Goal: Task Accomplishment & Management: Manage account settings

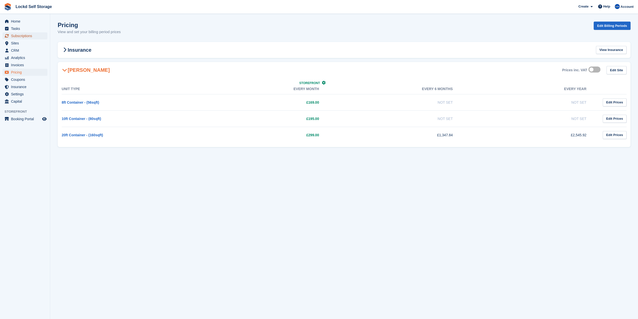
click at [24, 37] on span "Subscriptions" at bounding box center [26, 35] width 30 height 7
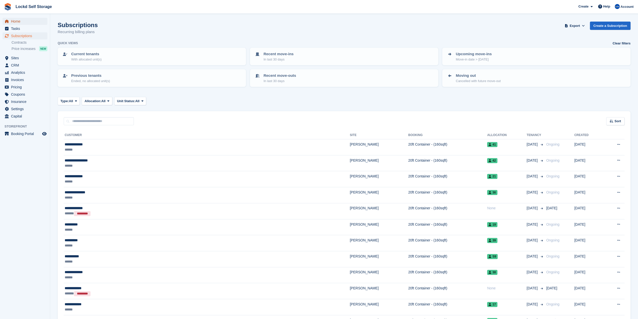
click at [19, 23] on span "Home" at bounding box center [26, 21] width 30 height 7
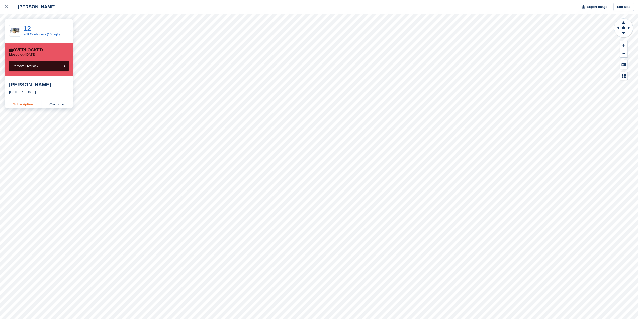
click at [27, 105] on link "Subscription" at bounding box center [23, 104] width 36 height 8
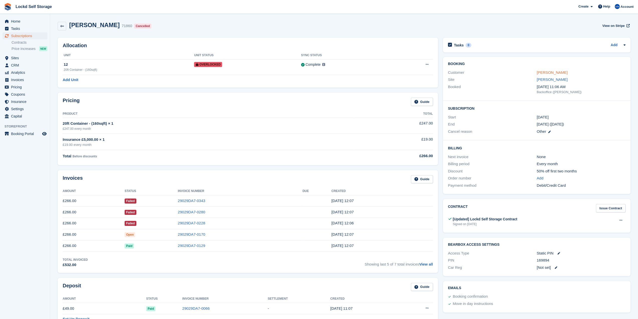
click at [538, 72] on link "[PERSON_NAME]" at bounding box center [552, 72] width 31 height 4
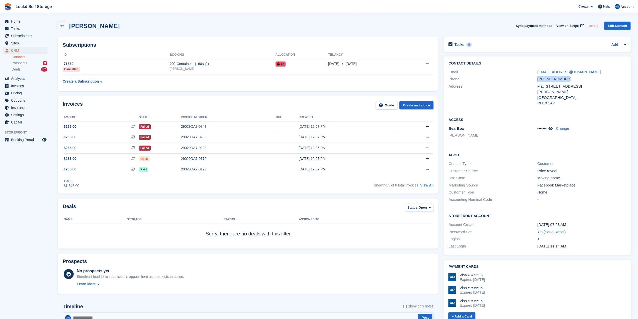
drag, startPoint x: 567, startPoint y: 78, endPoint x: 537, endPoint y: 78, distance: 30.1
click at [537, 78] on div "+447883095102" at bounding box center [581, 79] width 89 height 6
copy div "+447883095102"
click at [426, 148] on icon at bounding box center [427, 147] width 3 height 3
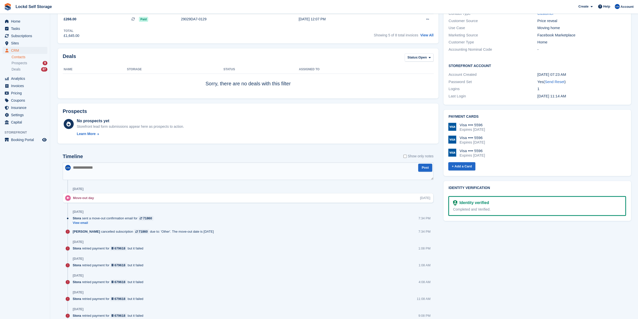
scroll to position [150, 0]
click at [82, 222] on link "View email" at bounding box center [114, 222] width 83 height 4
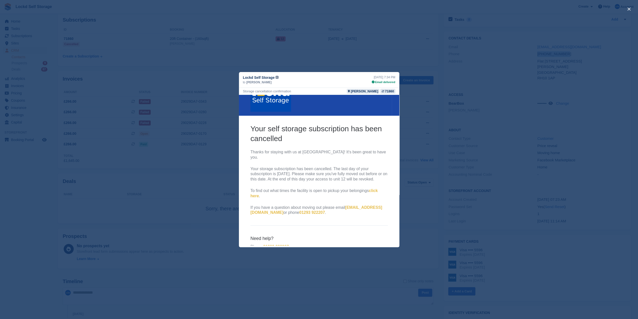
scroll to position [46, 0]
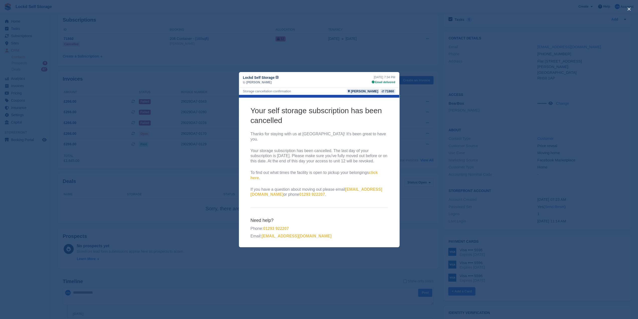
click at [396, 51] on div "close" at bounding box center [319, 159] width 638 height 319
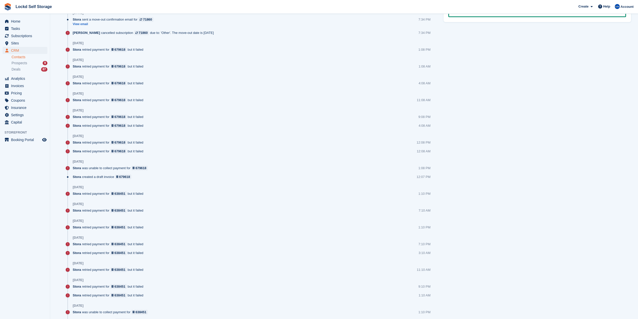
scroll to position [404, 0]
